Goal: Use online tool/utility: Utilize a website feature to perform a specific function

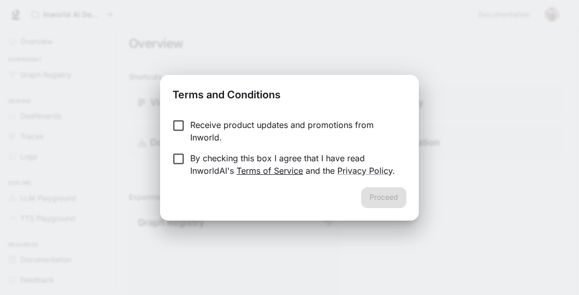
click at [252, 165] on link "Terms of Service" at bounding box center [270, 170] width 67 height 10
click at [399, 200] on button "Proceed" at bounding box center [384, 197] width 45 height 21
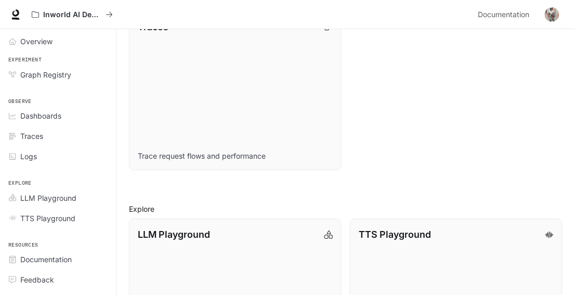
scroll to position [666, 0]
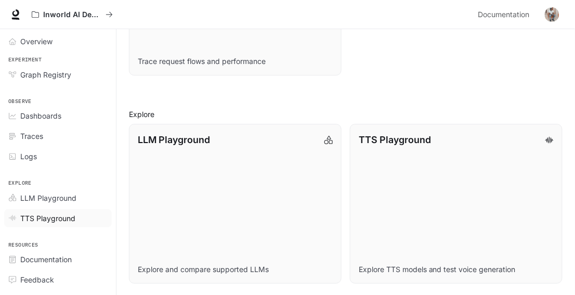
click at [62, 220] on span "TTS Playground" at bounding box center [47, 218] width 55 height 11
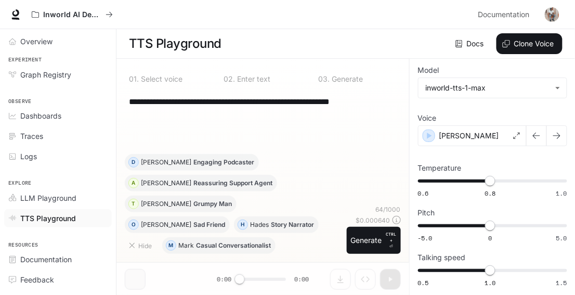
click at [394, 103] on textarea "**********" at bounding box center [263, 102] width 268 height 12
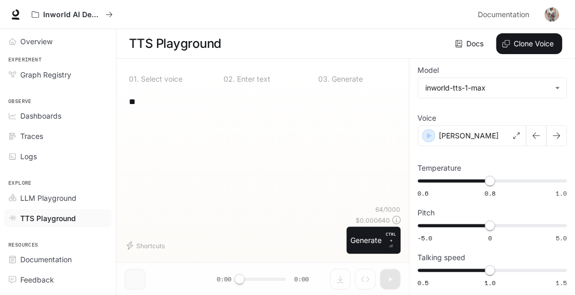
type textarea "*"
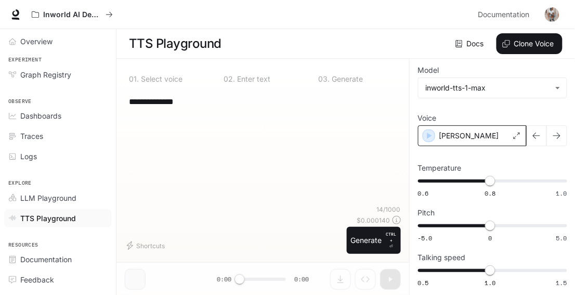
type textarea "**********"
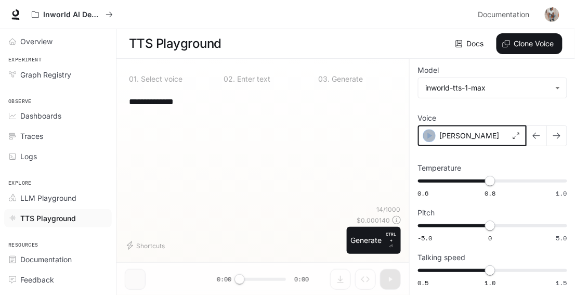
click at [432, 138] on icon "button" at bounding box center [429, 136] width 10 height 10
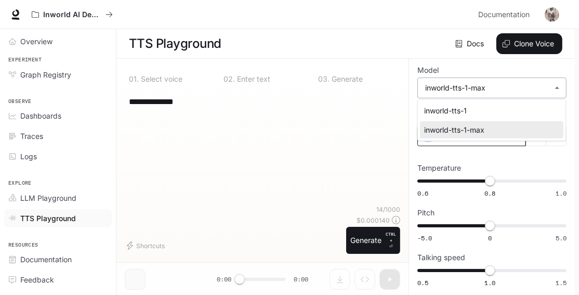
click at [447, 84] on body "**********" at bounding box center [289, 147] width 579 height 295
click at [447, 84] on div at bounding box center [289, 147] width 579 height 295
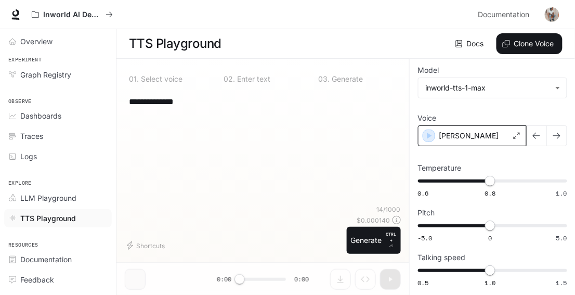
click at [169, 79] on p "Select voice" at bounding box center [161, 78] width 44 height 7
click at [392, 250] on button "Generate CTRL + ⏎" at bounding box center [374, 240] width 54 height 27
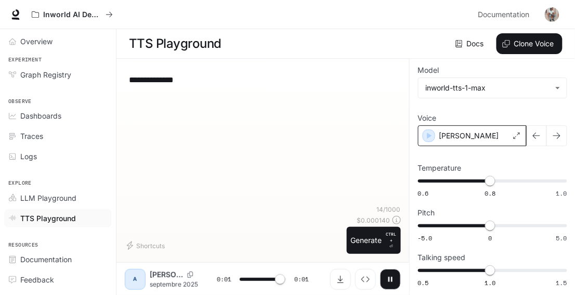
type input "*"
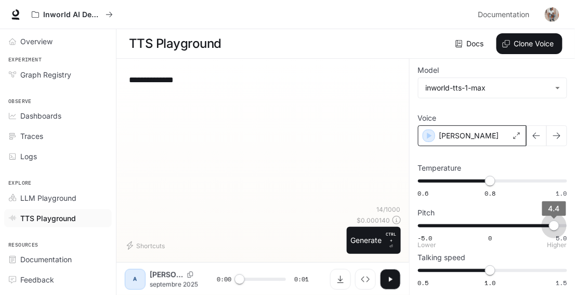
type input "***"
drag, startPoint x: 488, startPoint y: 225, endPoint x: 556, endPoint y: 223, distance: 67.6
click at [556, 223] on span "4.4" at bounding box center [554, 226] width 10 height 10
click at [384, 276] on button "button" at bounding box center [390, 279] width 21 height 21
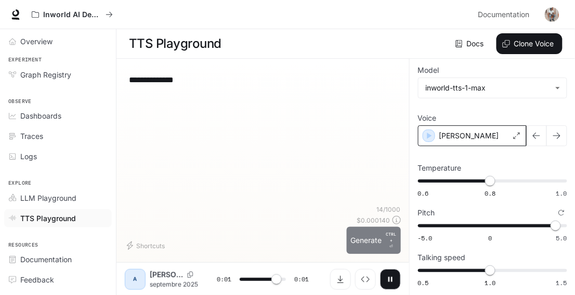
click at [380, 237] on button "Generate CTRL + ⏎" at bounding box center [374, 240] width 54 height 27
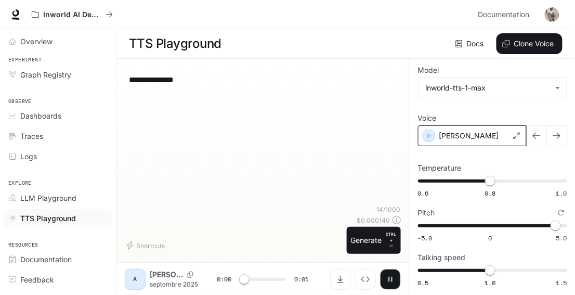
click at [389, 275] on icon "button" at bounding box center [390, 279] width 8 height 8
type input "*"
drag, startPoint x: 554, startPoint y: 227, endPoint x: 578, endPoint y: 225, distance: 24.5
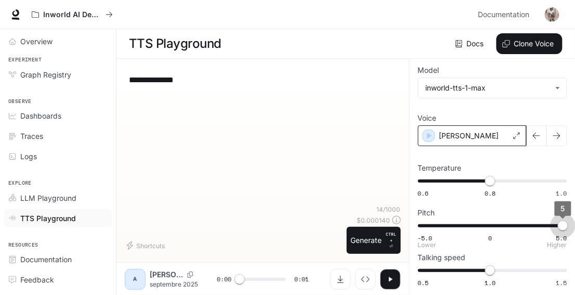
click at [575, 225] on html "**********" at bounding box center [287, 147] width 575 height 295
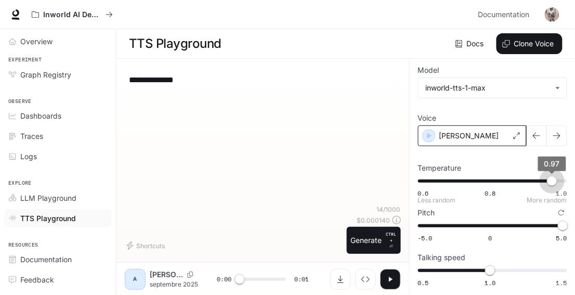
type input "*"
drag, startPoint x: 491, startPoint y: 185, endPoint x: 571, endPoint y: 177, distance: 79.9
click at [558, 177] on span "0.97" at bounding box center [552, 181] width 10 height 10
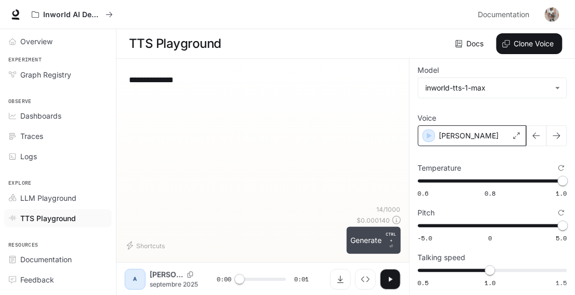
click at [385, 243] on button "Generate CTRL + ⏎" at bounding box center [374, 240] width 54 height 27
click at [385, 280] on button "button" at bounding box center [390, 279] width 21 height 21
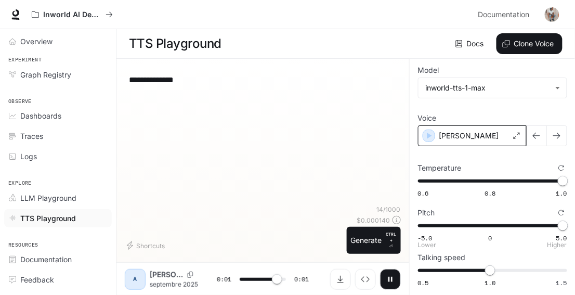
type input "*"
type input "****"
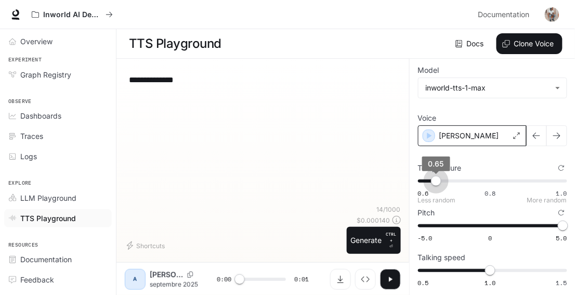
click at [434, 179] on span "0.6 0.8 1.0 0.65" at bounding box center [490, 181] width 145 height 16
click at [389, 277] on icon "button" at bounding box center [390, 279] width 8 height 8
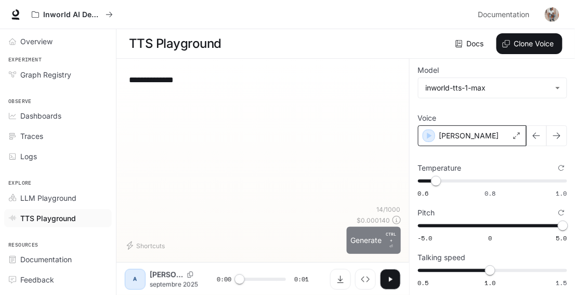
click at [381, 232] on button "Generate CTRL + ⏎" at bounding box center [374, 240] width 54 height 27
click at [388, 275] on icon "button" at bounding box center [390, 279] width 8 height 8
click at [387, 281] on icon "button" at bounding box center [390, 279] width 8 height 8
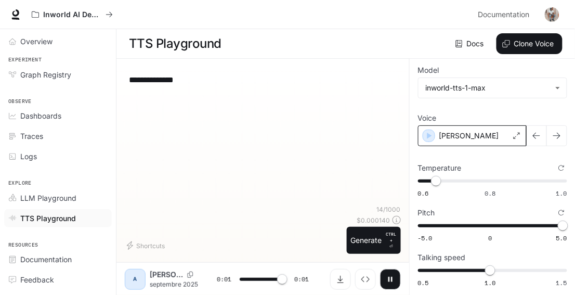
type input "*"
type input "****"
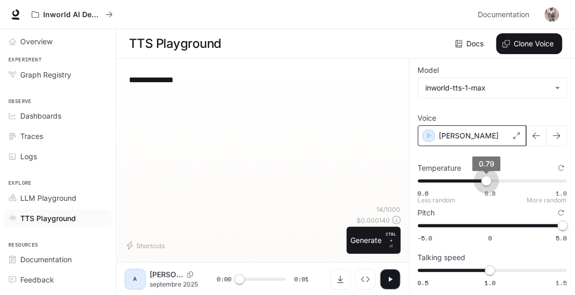
click at [486, 181] on span "0.6 0.8 1.0 0.79" at bounding box center [490, 181] width 145 height 16
click at [392, 273] on button "button" at bounding box center [390, 279] width 21 height 21
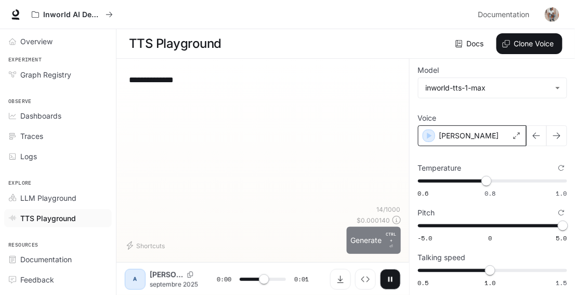
click at [380, 239] on button "Generate CTRL + ⏎" at bounding box center [374, 240] width 54 height 27
type input "*"
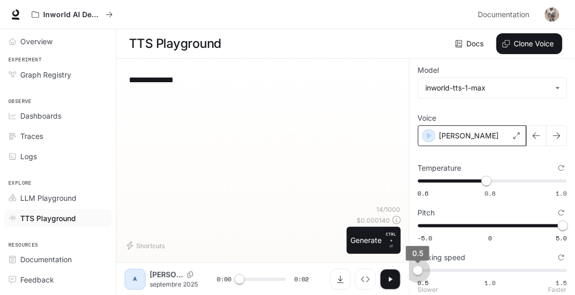
click at [424, 268] on span "0.5 1.0 1.5 0.5" at bounding box center [490, 271] width 145 height 16
type input "***"
drag, startPoint x: 432, startPoint y: 267, endPoint x: 391, endPoint y: 280, distance: 42.9
click at [391, 280] on div "**********" at bounding box center [346, 177] width 459 height 237
click at [391, 280] on icon "button" at bounding box center [390, 279] width 8 height 8
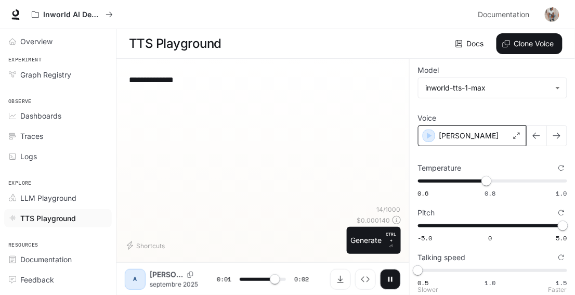
type input "***"
click at [452, 267] on span "0.5 1.0 1.5 0.7" at bounding box center [490, 271] width 145 height 16
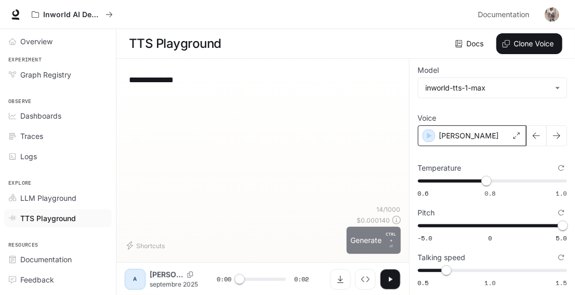
click at [382, 238] on button "Generate CTRL + ⏎" at bounding box center [374, 240] width 54 height 27
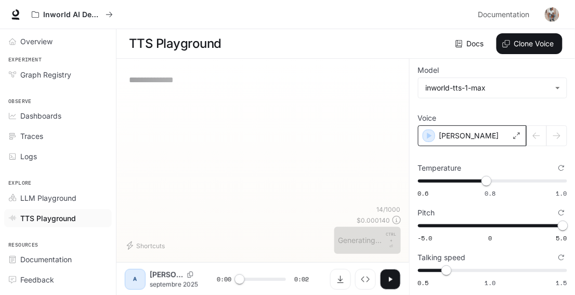
click at [392, 276] on icon "button" at bounding box center [390, 279] width 8 height 8
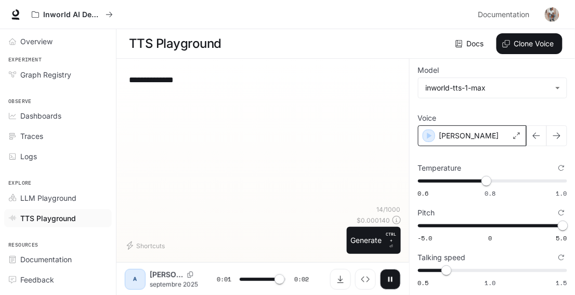
type input "*"
type input "***"
click at [471, 272] on span "0.5 1.0 1.5 0.9" at bounding box center [490, 271] width 145 height 16
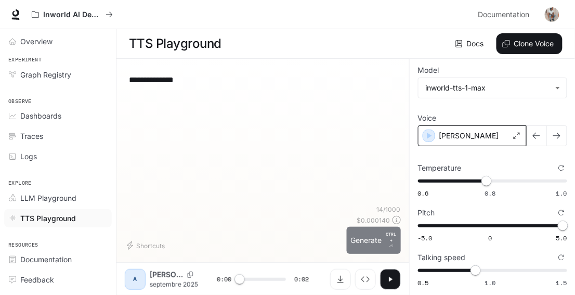
click at [375, 237] on button "Generate CTRL + ⏎" at bounding box center [374, 240] width 54 height 27
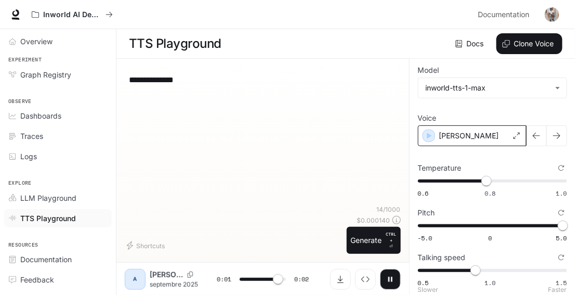
type input "*"
click at [487, 269] on span "0.5 1.0 1.5 1" at bounding box center [490, 271] width 145 height 16
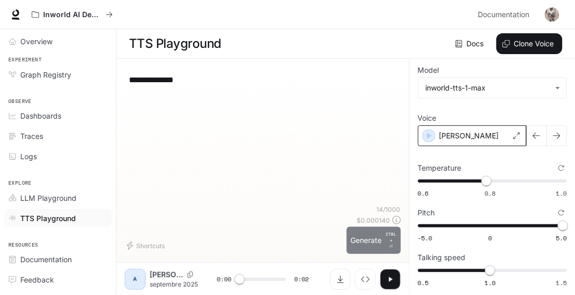
click at [377, 228] on button "Generate CTRL + ⏎" at bounding box center [374, 240] width 54 height 27
click at [394, 279] on button "button" at bounding box center [390, 279] width 21 height 21
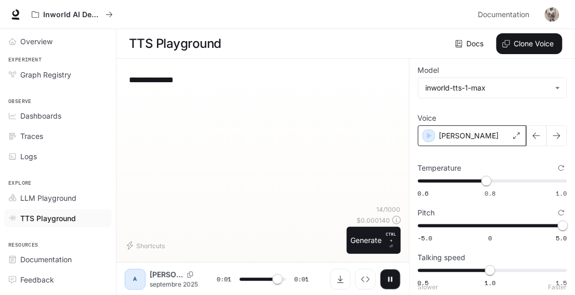
type input "*"
click at [520, 134] on icon at bounding box center [517, 136] width 6 height 6
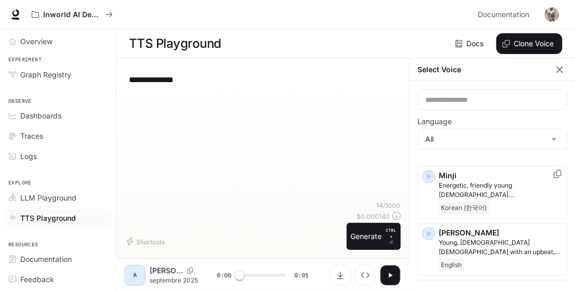
scroll to position [1716, 0]
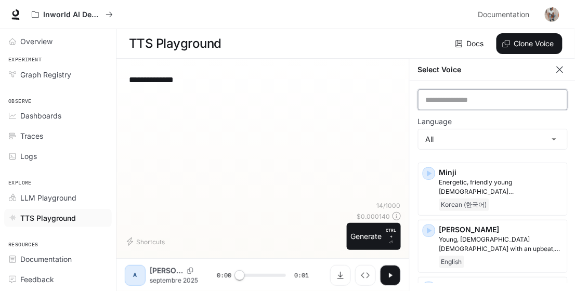
click at [485, 95] on input "text" at bounding box center [493, 100] width 149 height 10
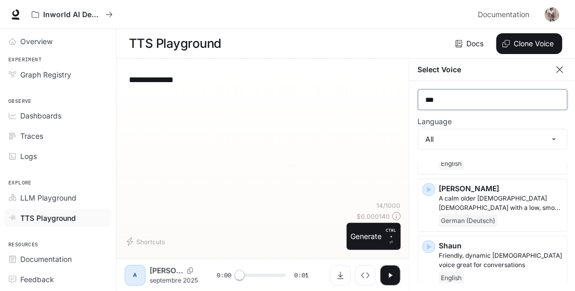
scroll to position [0, 0]
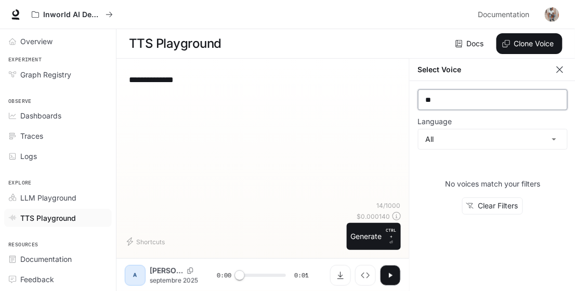
type input "*"
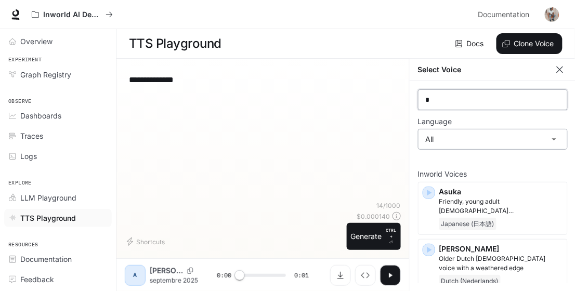
type input "*"
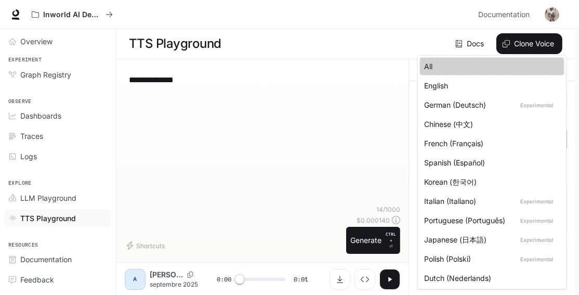
click at [501, 136] on body "**********" at bounding box center [289, 147] width 579 height 295
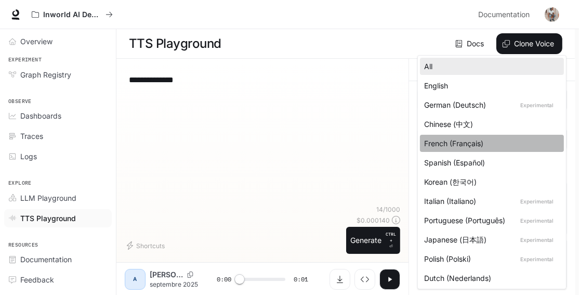
click at [466, 147] on div "French (Français)" at bounding box center [490, 143] width 132 height 11
type input "*****"
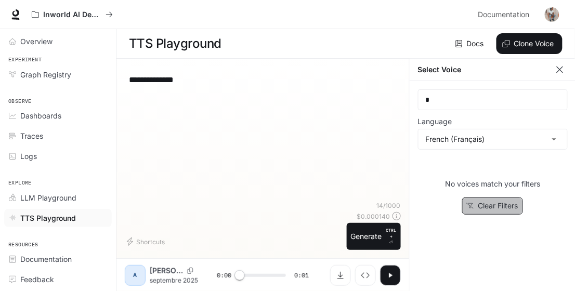
click at [496, 205] on button "Clear Filters" at bounding box center [492, 206] width 61 height 17
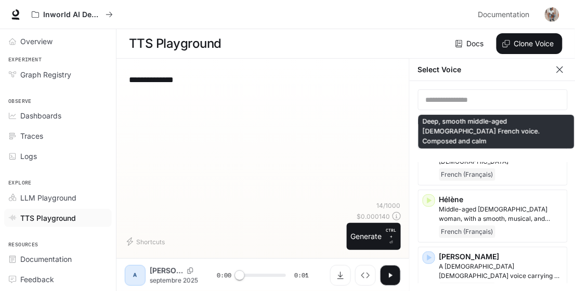
scroll to position [108, 0]
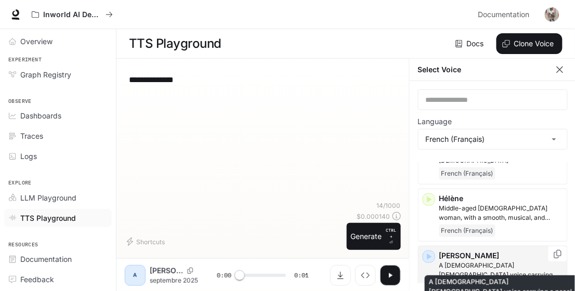
click at [460, 261] on p "A [DEMOGRAPHIC_DATA] [DEMOGRAPHIC_DATA] voice carrying a nasal quality" at bounding box center [502, 270] width 124 height 19
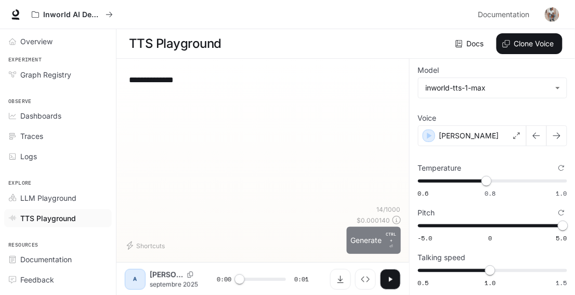
click at [391, 243] on p "CTRL + ⏎" at bounding box center [391, 240] width 10 height 19
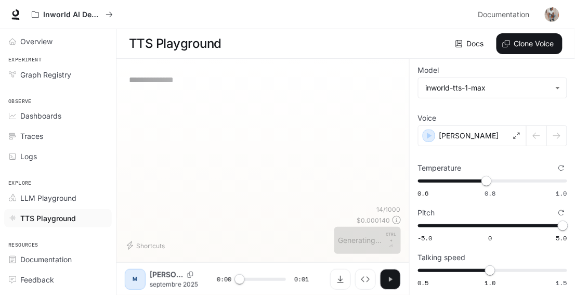
click at [387, 282] on icon "button" at bounding box center [390, 279] width 8 height 8
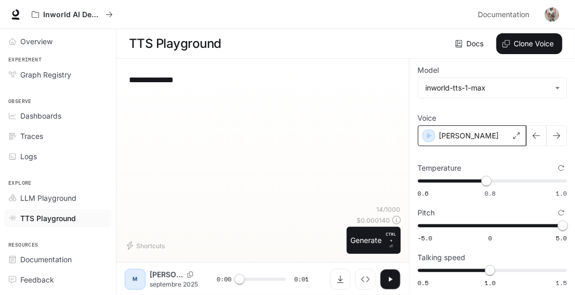
click at [486, 130] on div "[PERSON_NAME]" at bounding box center [472, 135] width 109 height 21
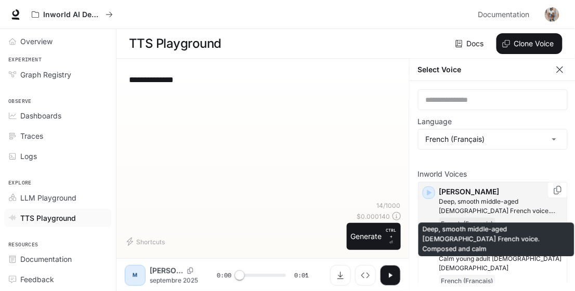
click at [497, 204] on p "Deep, smooth middle-aged [DEMOGRAPHIC_DATA] French voice. Composed and calm" at bounding box center [502, 206] width 124 height 19
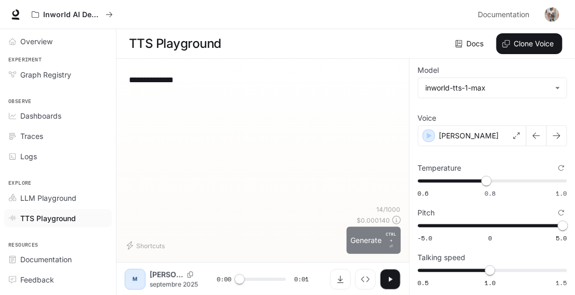
click at [389, 237] on p "CTRL +" at bounding box center [391, 237] width 10 height 12
click at [392, 279] on icon "button" at bounding box center [391, 279] width 4 height 5
click at [392, 279] on icon "button" at bounding box center [390, 279] width 8 height 8
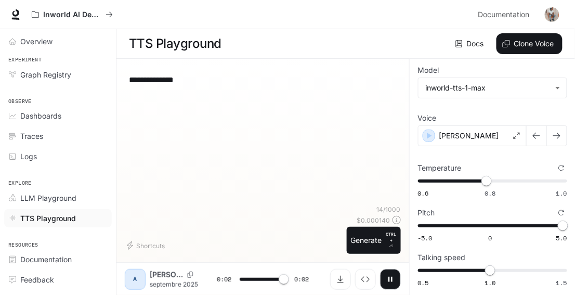
type input "*"
type input "****"
click at [498, 180] on span "0.6 0.8 1.0 0.82" at bounding box center [490, 181] width 145 height 16
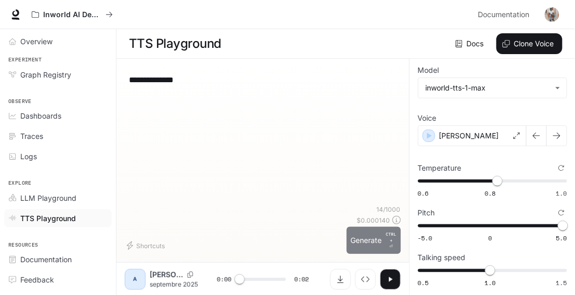
click at [379, 231] on button "Generate CTRL + ⏎" at bounding box center [374, 240] width 54 height 27
click at [392, 275] on icon "button" at bounding box center [390, 279] width 8 height 8
click at [392, 281] on icon "button" at bounding box center [390, 279] width 8 height 8
click at [376, 233] on button "Generate CTRL + ⏎" at bounding box center [374, 240] width 54 height 27
type input "*"
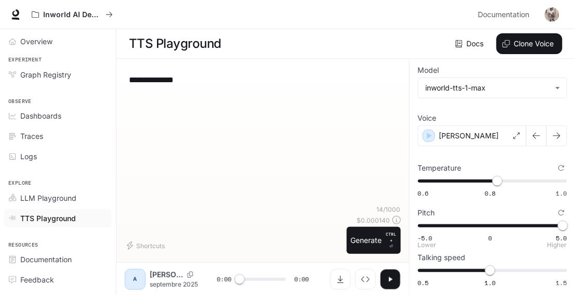
type input "****"
click at [477, 224] on span "-5.0 0 5.0 -0.9" at bounding box center [490, 226] width 145 height 16
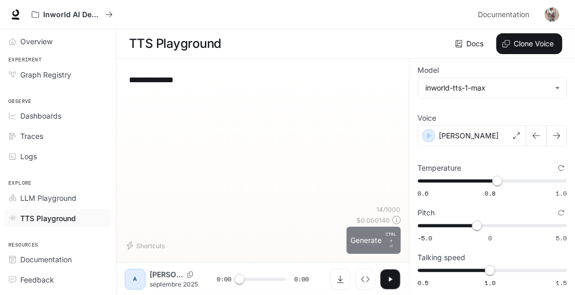
click at [369, 240] on button "Generate CTRL + ⏎" at bounding box center [374, 240] width 54 height 27
click at [392, 280] on icon "button" at bounding box center [390, 279] width 8 height 8
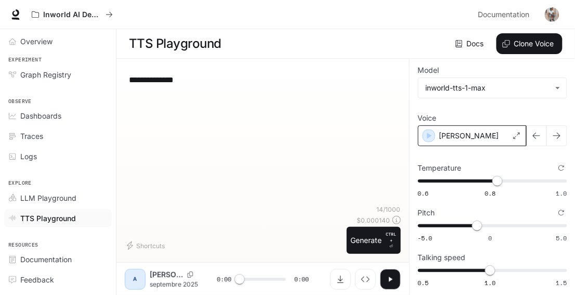
click at [519, 142] on div "[PERSON_NAME]" at bounding box center [472, 135] width 109 height 21
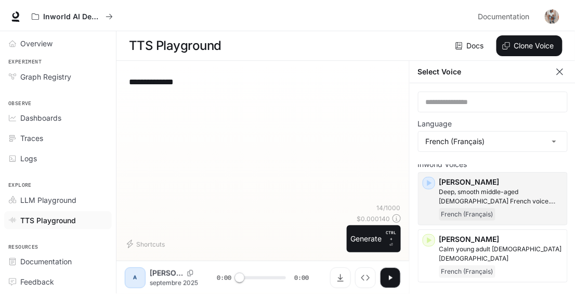
scroll to position [12, 0]
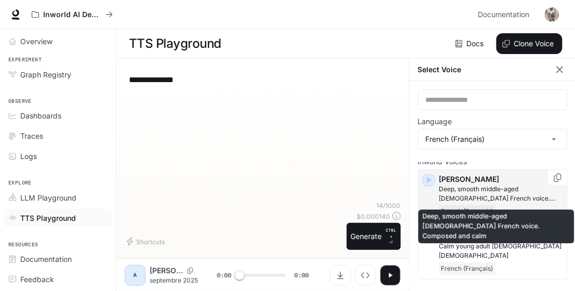
click at [461, 191] on p "Deep, smooth middle-aged [DEMOGRAPHIC_DATA] French voice. Composed and calm" at bounding box center [502, 194] width 124 height 19
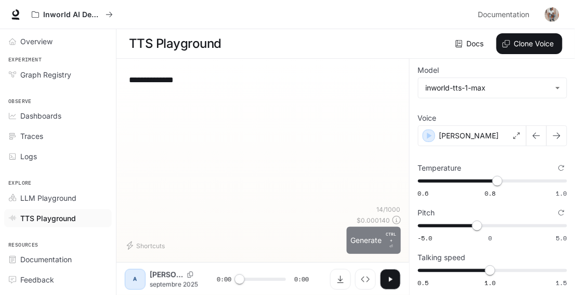
click at [382, 244] on button "Generate CTRL + ⏎" at bounding box center [374, 240] width 54 height 27
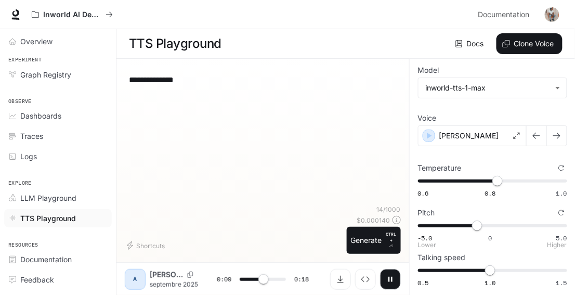
type input "***"
type input "*"
click at [490, 226] on span "-5.0 0 5.0 0" at bounding box center [490, 226] width 145 height 16
type input "****"
type input "*"
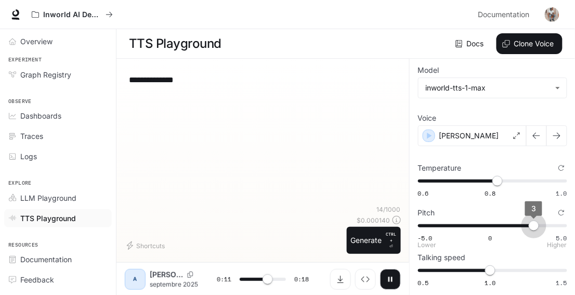
click at [535, 230] on span "-5.0 0 5.0 3" at bounding box center [490, 226] width 145 height 16
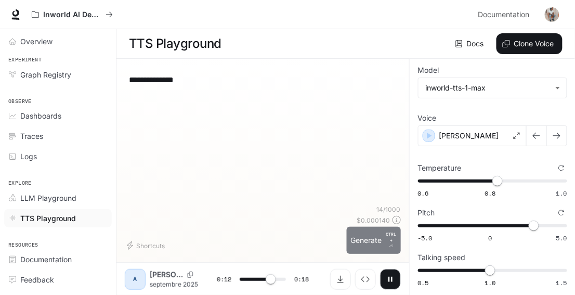
click at [380, 238] on button "Generate CTRL + ⏎" at bounding box center [374, 240] width 54 height 27
type input "*"
